Goal: Information Seeking & Learning: Learn about a topic

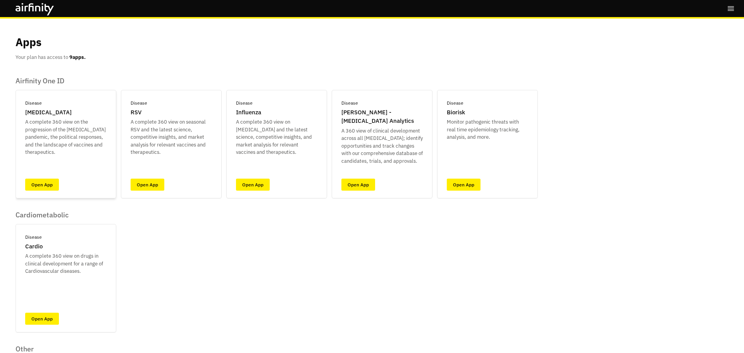
click at [46, 178] on div "Disease COVID-19 A complete 360 view on the progression of the COVID-19 pandemi…" at bounding box center [66, 144] width 101 height 109
click at [46, 180] on link "Open App" at bounding box center [42, 185] width 34 height 12
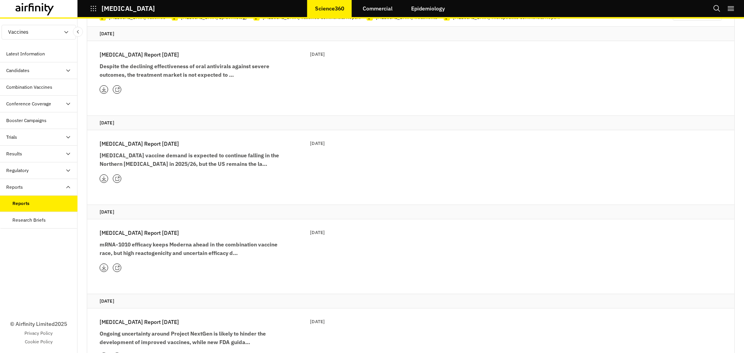
scroll to position [116, 0]
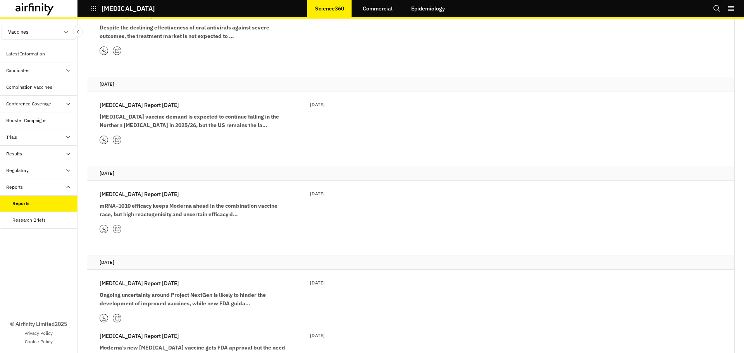
click at [175, 200] on div "COVID-19 Report 15th July 15 Jul 2025 mRNA-1010 efficacy keeps Moderna ahead in…" at bounding box center [212, 204] width 225 height 29
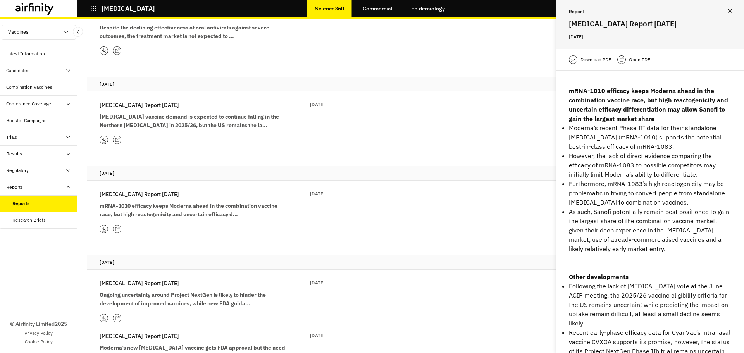
click at [118, 142] on icon at bounding box center [117, 140] width 5 height 5
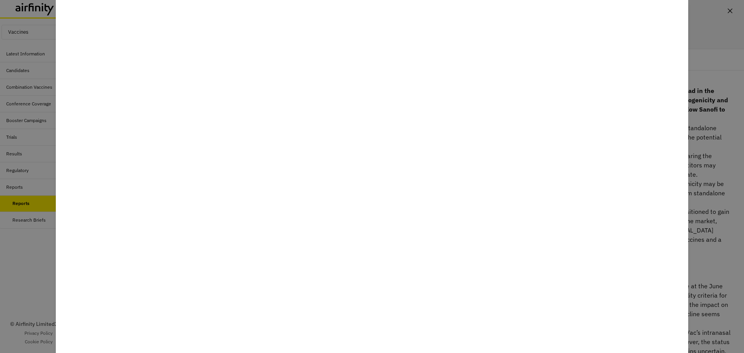
click at [704, 156] on div at bounding box center [372, 176] width 744 height 353
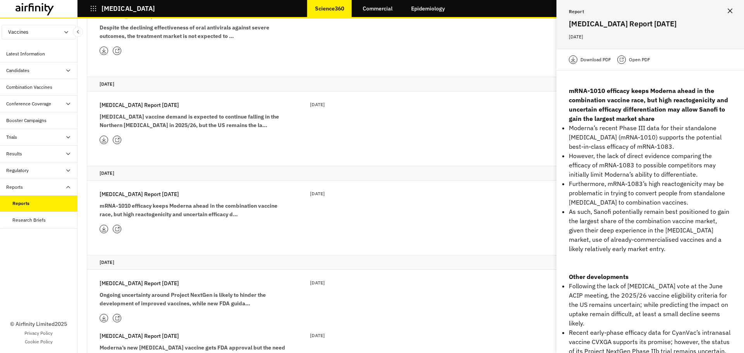
click at [119, 228] on icon at bounding box center [118, 228] width 2 height 2
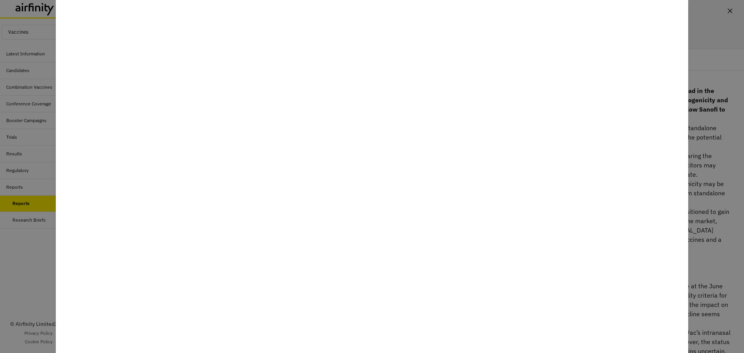
click at [708, 194] on div at bounding box center [372, 176] width 744 height 353
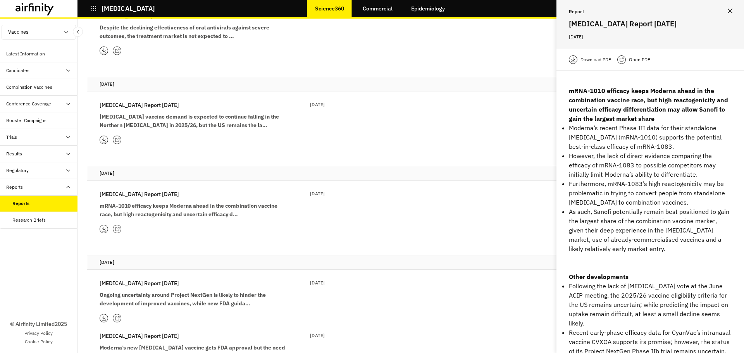
scroll to position [155, 0]
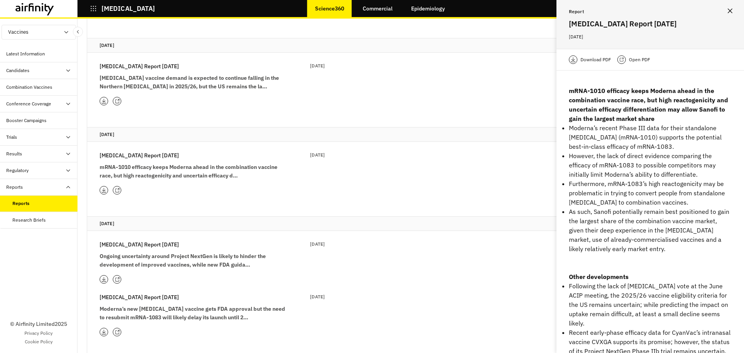
click at [119, 281] on icon at bounding box center [117, 279] width 5 height 5
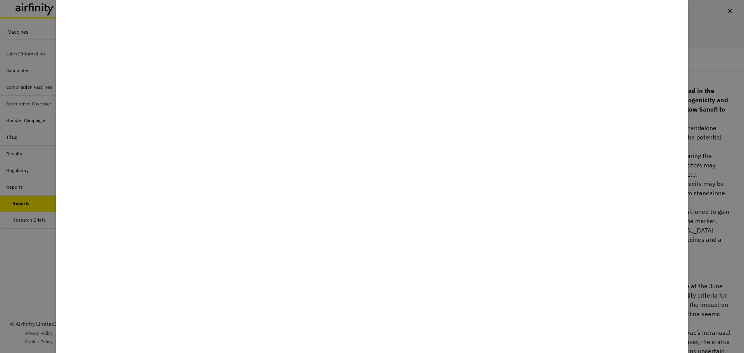
click at [704, 195] on div at bounding box center [372, 176] width 744 height 353
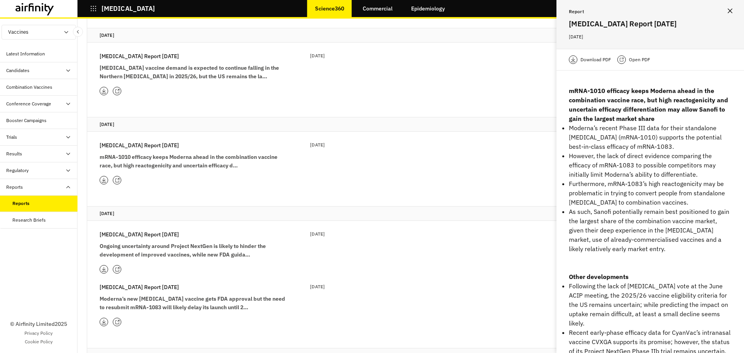
scroll to position [194, 0]
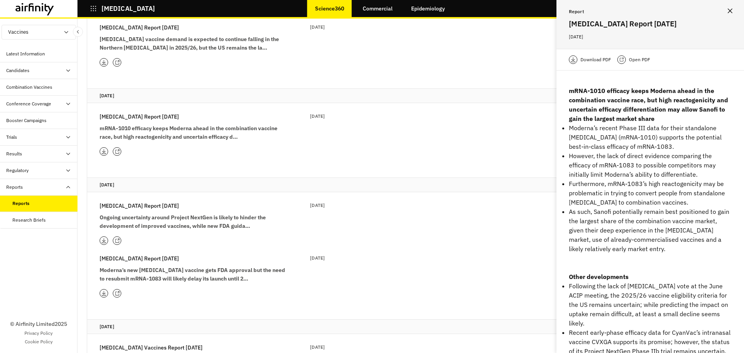
click at [118, 241] on icon at bounding box center [117, 240] width 5 height 5
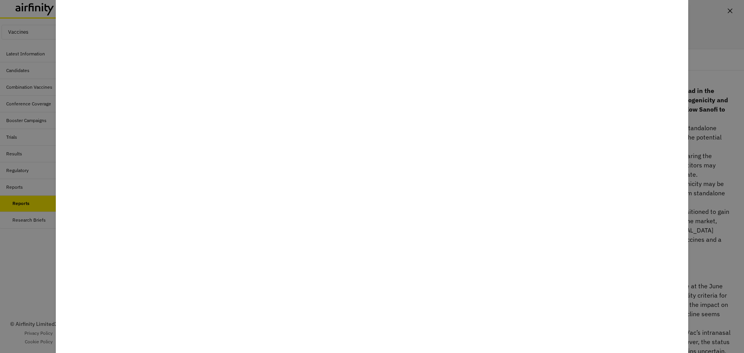
click at [710, 235] on div at bounding box center [372, 176] width 744 height 353
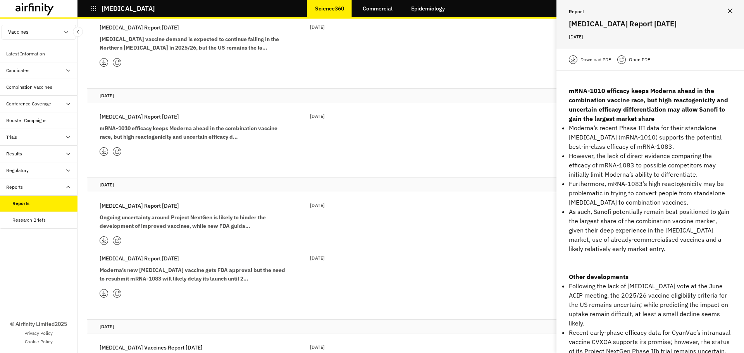
click at [118, 294] on icon at bounding box center [117, 293] width 5 height 5
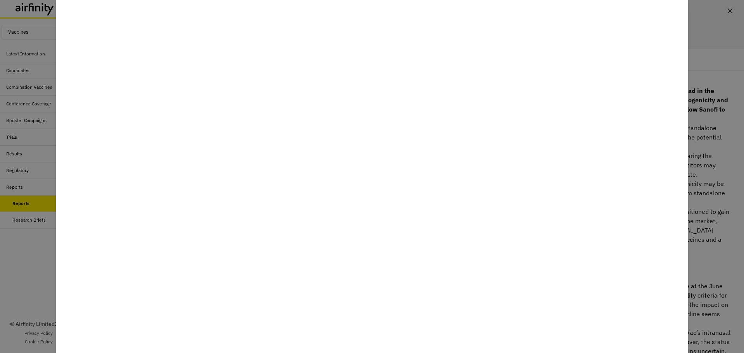
click at [701, 246] on div at bounding box center [372, 176] width 744 height 353
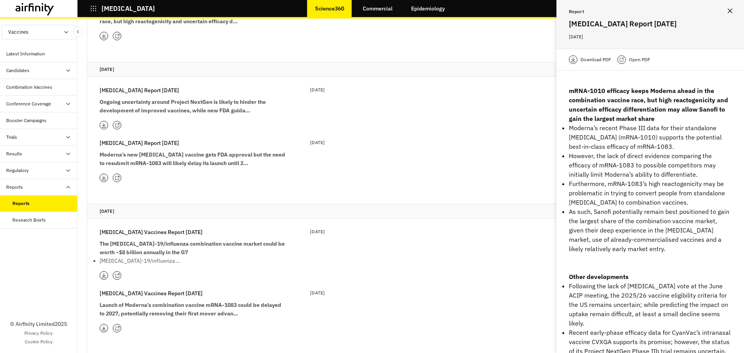
scroll to position [310, 0]
click at [117, 276] on icon at bounding box center [117, 275] width 5 height 5
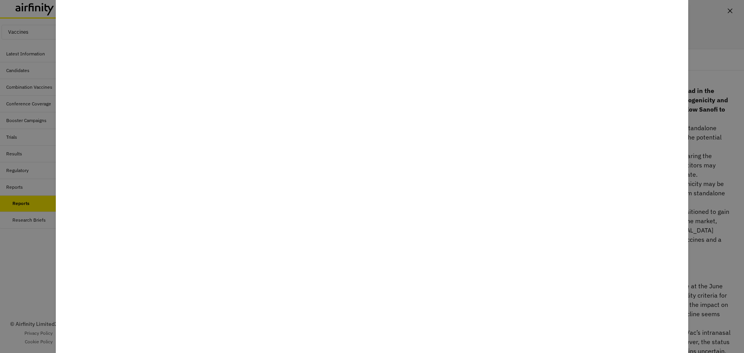
click at [721, 187] on div at bounding box center [372, 176] width 744 height 353
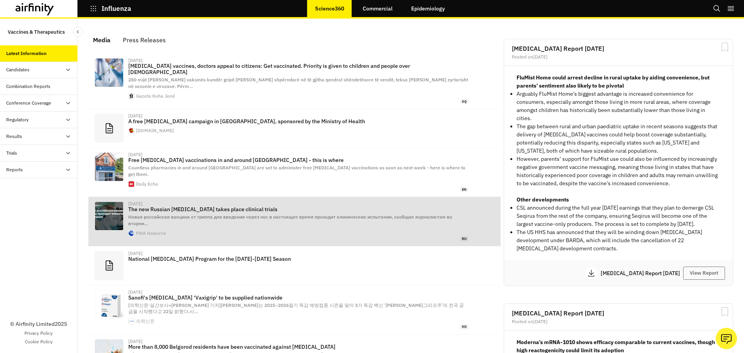
scroll to position [476, 227]
click at [35, 167] on div "Reports" at bounding box center [41, 169] width 71 height 7
click at [31, 185] on div "Reports" at bounding box center [44, 186] width 65 height 7
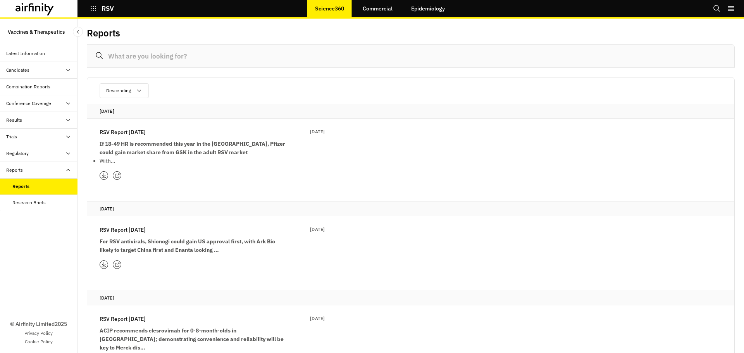
click at [116, 266] on icon at bounding box center [117, 264] width 5 height 5
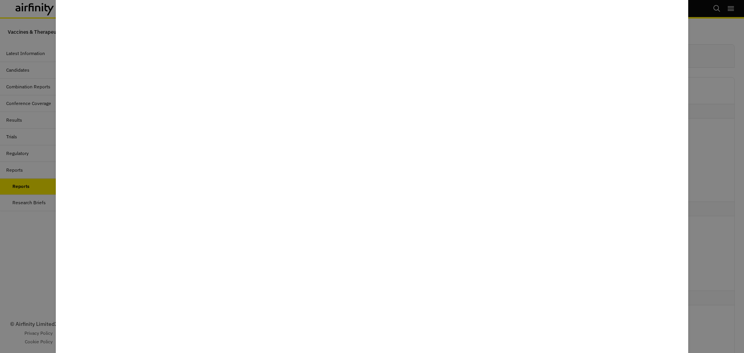
click at [39, 248] on div at bounding box center [372, 176] width 744 height 353
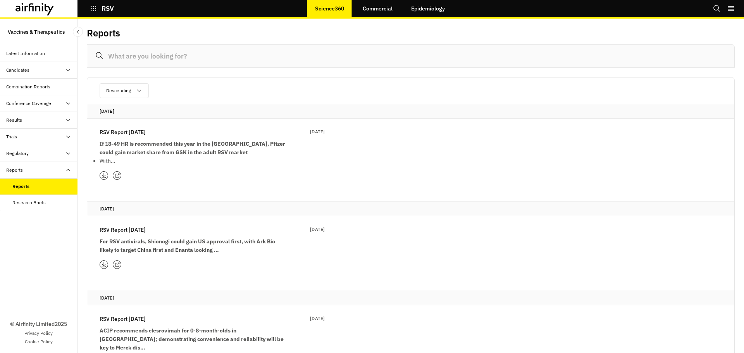
click at [120, 173] on div at bounding box center [117, 175] width 9 height 9
